Goal: Information Seeking & Learning: Learn about a topic

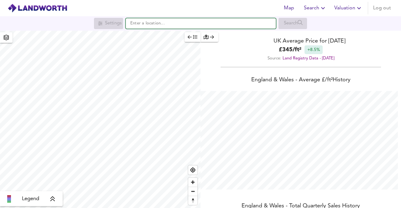
scroll to position [208, 401]
click at [158, 23] on input "text" at bounding box center [201, 23] width 150 height 11
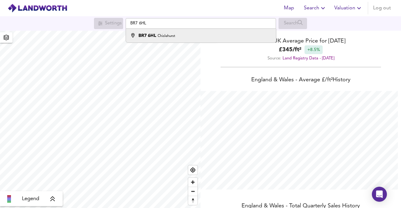
click at [161, 34] on small "Chislehurst" at bounding box center [167, 36] width 18 height 4
type input "Chislehurst BR7 6HL"
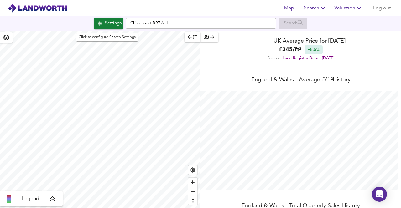
click at [114, 24] on div "Settings" at bounding box center [113, 23] width 17 height 8
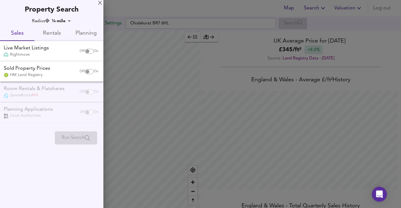
checkbox input "false"
checkbox input "true"
click at [57, 30] on span "Rentals" at bounding box center [51, 34] width 27 height 10
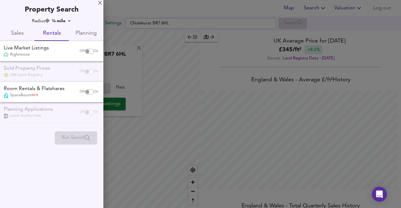
click at [65, 19] on body "Map Search Valuation Log out Settings [GEOGRAPHIC_DATA] BR7 6HL Search X Chisle…" at bounding box center [200, 104] width 401 height 208
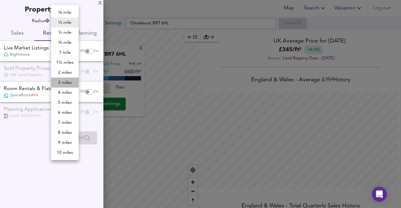
click at [66, 85] on li "3 miles" at bounding box center [65, 83] width 28 height 10
type input "4827"
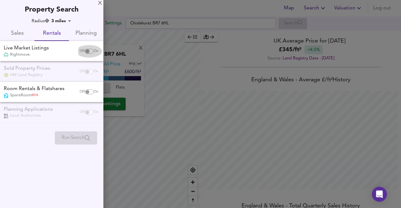
click at [87, 50] on input "checkbox" at bounding box center [87, 51] width 15 height 5
checkbox input "true"
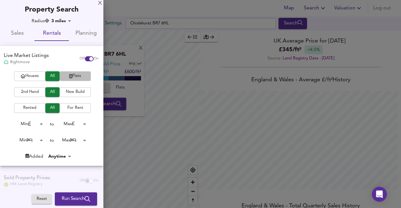
click at [76, 78] on span "Flats" at bounding box center [75, 76] width 25 height 7
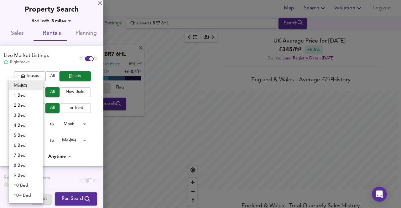
click at [37, 140] on body "Map Search Valuation Log out Settings Chislehurst BR7 6HL Search X Chislehurst …" at bounding box center [200, 104] width 401 height 208
click at [27, 95] on li "1 Bed" at bounding box center [26, 96] width 34 height 10
type input "1"
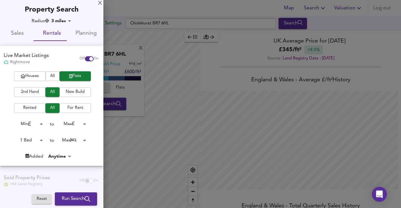
click at [70, 142] on body "Map Search Valuation Log out Settings Chislehurst BR7 6HL Search X Chislehurst …" at bounding box center [200, 104] width 401 height 208
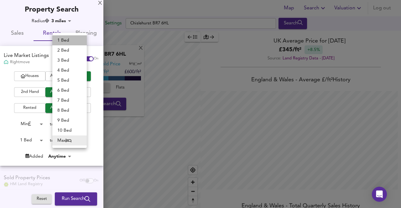
click at [66, 40] on li "1 Bed" at bounding box center [69, 40] width 34 height 10
type input "1"
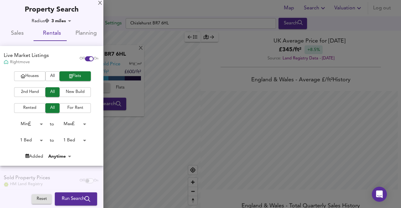
click at [71, 199] on span "Run Search" at bounding box center [76, 199] width 28 height 8
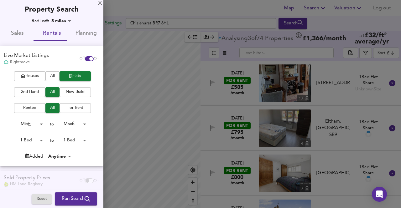
click at [70, 22] on body "Map Search Valuation Log out Settings [GEOGRAPHIC_DATA] BR7 6HL Search Legend A…" at bounding box center [200, 104] width 401 height 208
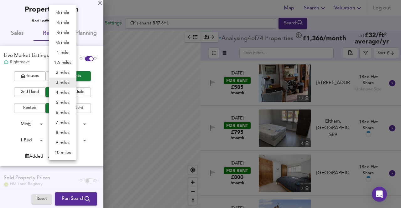
click at [64, 53] on li "1 mile" at bounding box center [63, 53] width 28 height 10
type input "1609"
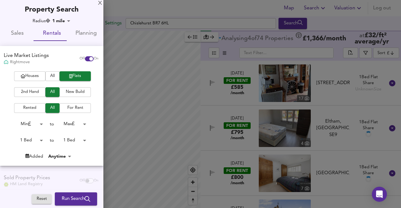
click at [68, 197] on span "Run Search" at bounding box center [76, 199] width 28 height 8
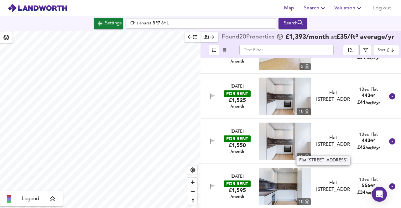
scroll to position [752, 0]
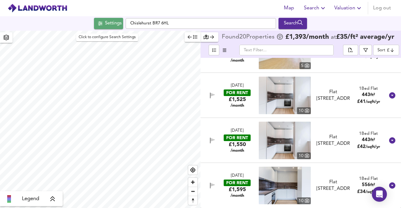
click at [114, 22] on div "Settings" at bounding box center [113, 23] width 17 height 8
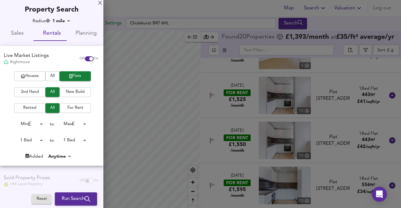
click at [72, 141] on body "Map Search Valuation Log out Settings Chislehurst BR7 6HL Search Legend Found 2…" at bounding box center [200, 104] width 401 height 208
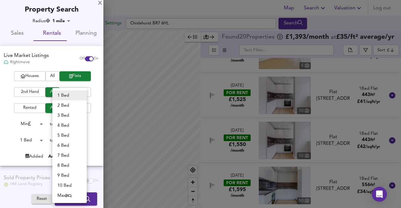
click at [63, 101] on li "2 Bed" at bounding box center [69, 106] width 34 height 10
type input "2"
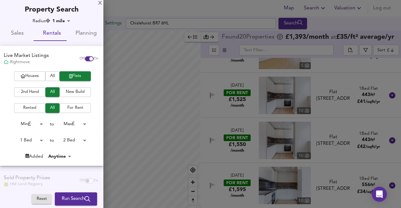
click at [31, 140] on body "Map Search Valuation Log out Settings Chislehurst BR7 6HL Search Legend Found 2…" at bounding box center [200, 104] width 401 height 208
click at [29, 151] on li "2 Bed" at bounding box center [26, 151] width 34 height 10
type input "2"
click at [70, 199] on span "Run Search" at bounding box center [76, 199] width 28 height 8
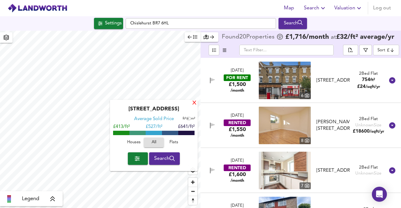
click at [195, 103] on div "X" at bounding box center [194, 104] width 5 height 6
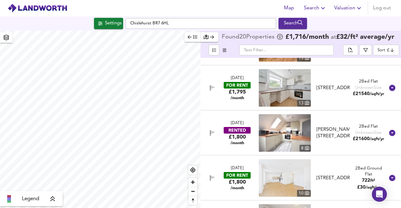
scroll to position [752, 0]
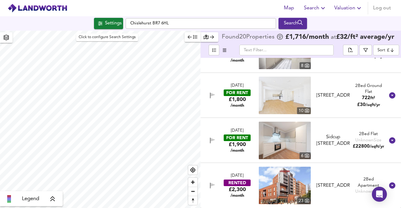
click at [110, 22] on div "Settings" at bounding box center [113, 23] width 17 height 8
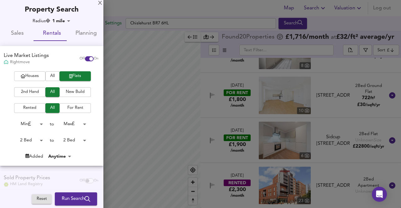
click at [32, 75] on span "Houses" at bounding box center [29, 76] width 25 height 7
click at [69, 141] on body "Map Search Valuation Log out Settings [GEOGRAPHIC_DATA] BR7 6HL Search Legend F…" at bounding box center [200, 104] width 401 height 208
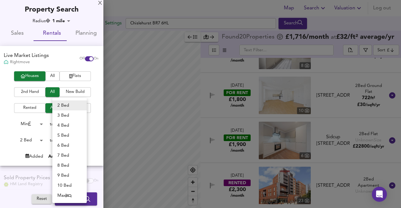
click at [65, 117] on li "3 Bed" at bounding box center [69, 116] width 34 height 10
type input "3"
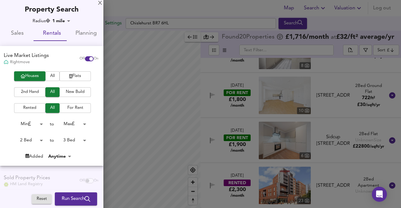
click at [39, 141] on body "Map Search Valuation Log out Settings [GEOGRAPHIC_DATA] BR7 6HL Search Legend F…" at bounding box center [200, 104] width 401 height 208
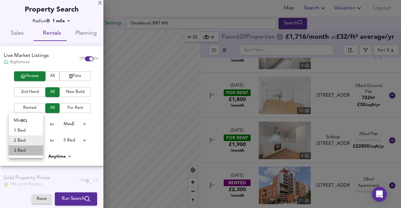
click at [25, 151] on li "3 Bed" at bounding box center [26, 151] width 34 height 10
type input "3"
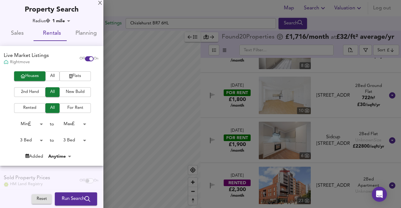
click at [69, 197] on span "Run Search" at bounding box center [76, 199] width 28 height 8
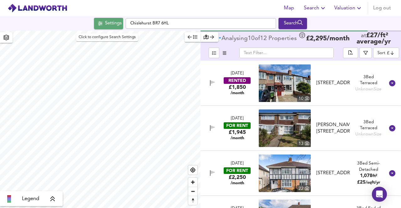
click at [106, 26] on div "Settings" at bounding box center [113, 23] width 17 height 8
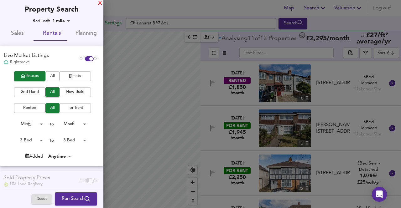
click at [99, 3] on div "X" at bounding box center [100, 3] width 4 height 4
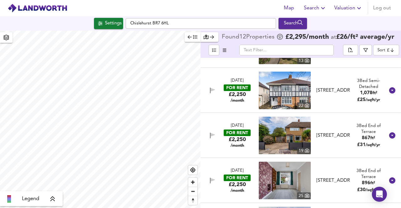
scroll to position [78, 0]
